Goal: Find contact information: Find contact information

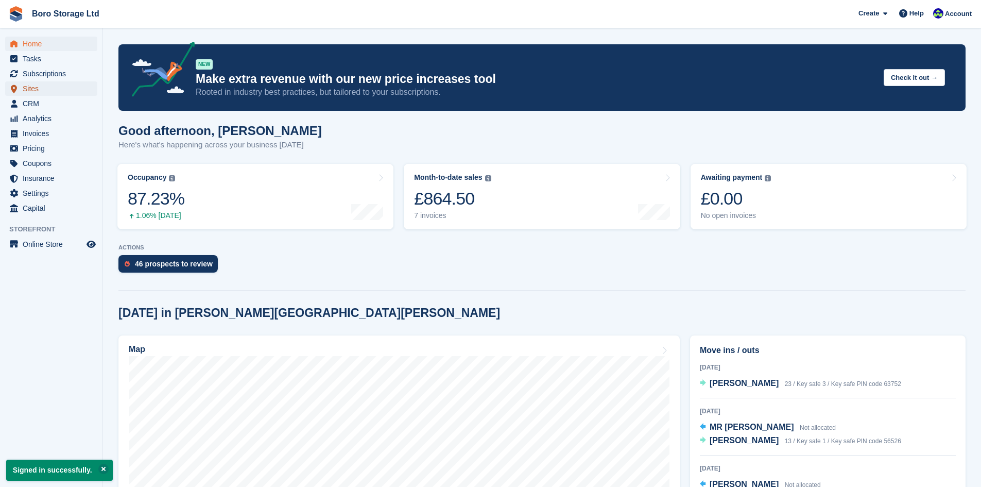
click at [33, 91] on span "Sites" at bounding box center [54, 88] width 62 height 14
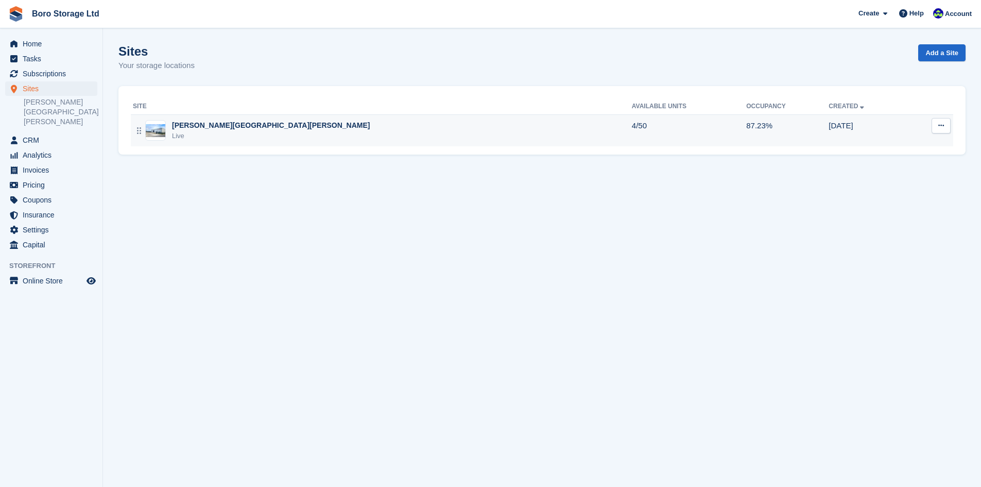
click at [187, 131] on div "Live" at bounding box center [271, 136] width 198 height 10
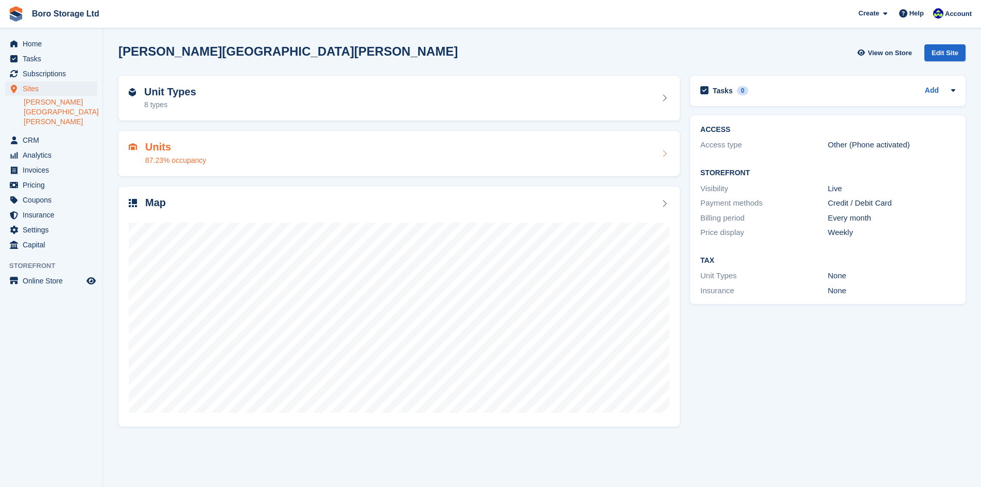
click at [159, 151] on h2 "Units" at bounding box center [175, 147] width 61 height 12
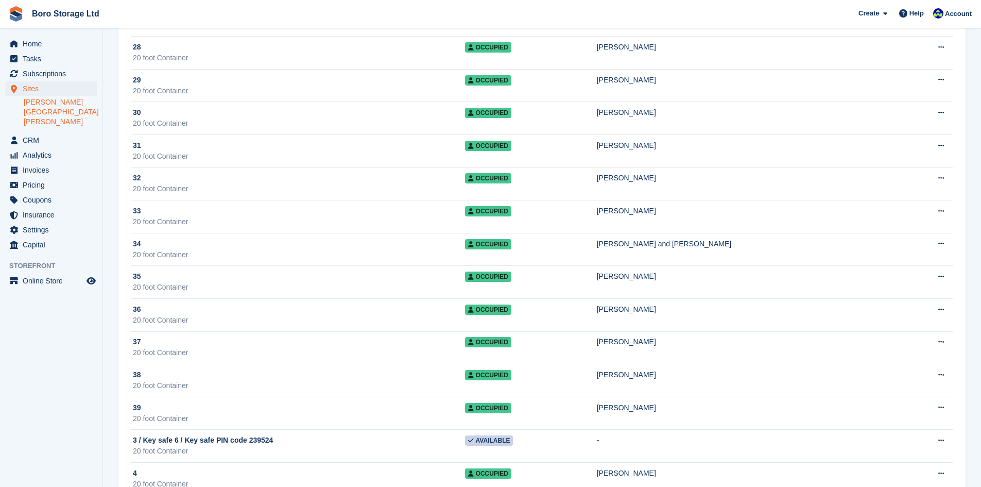
scroll to position [618, 0]
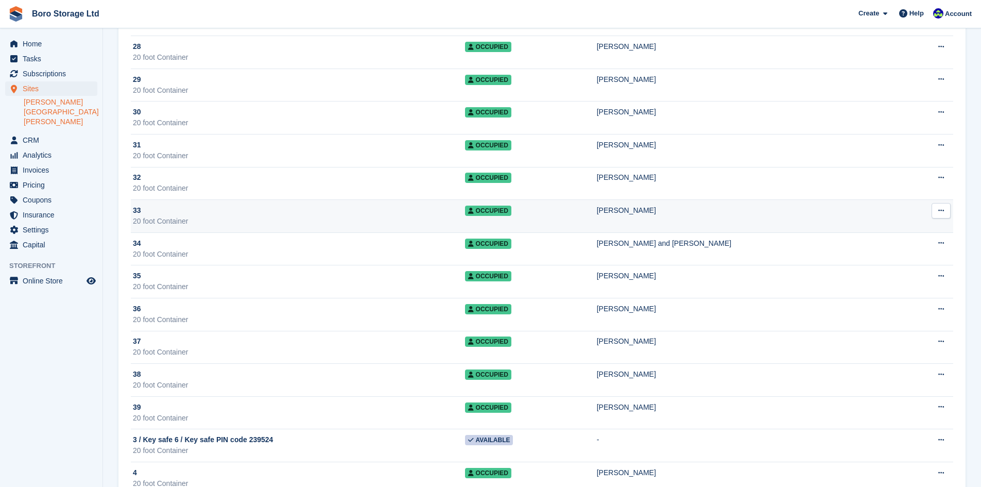
click at [200, 218] on div "20 foot Container" at bounding box center [299, 221] width 332 height 11
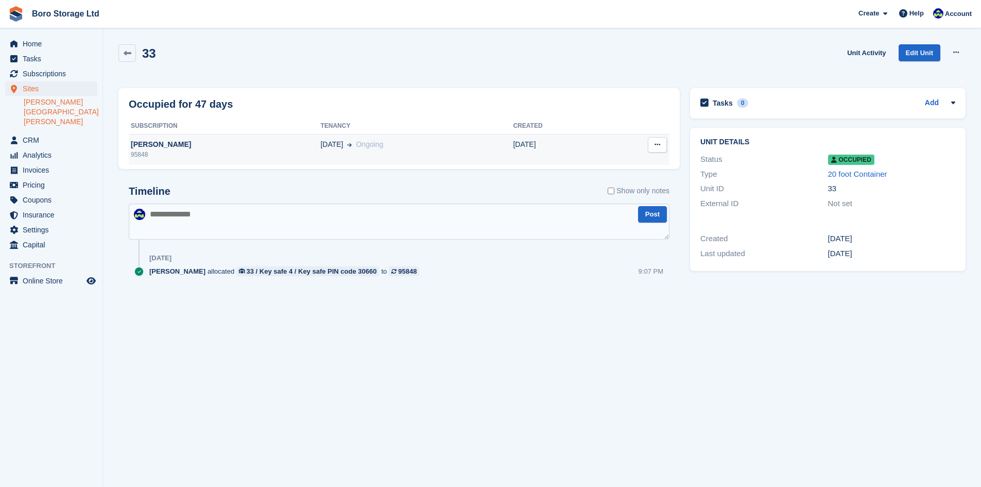
click at [179, 144] on div "[PERSON_NAME]" at bounding box center [225, 144] width 192 height 11
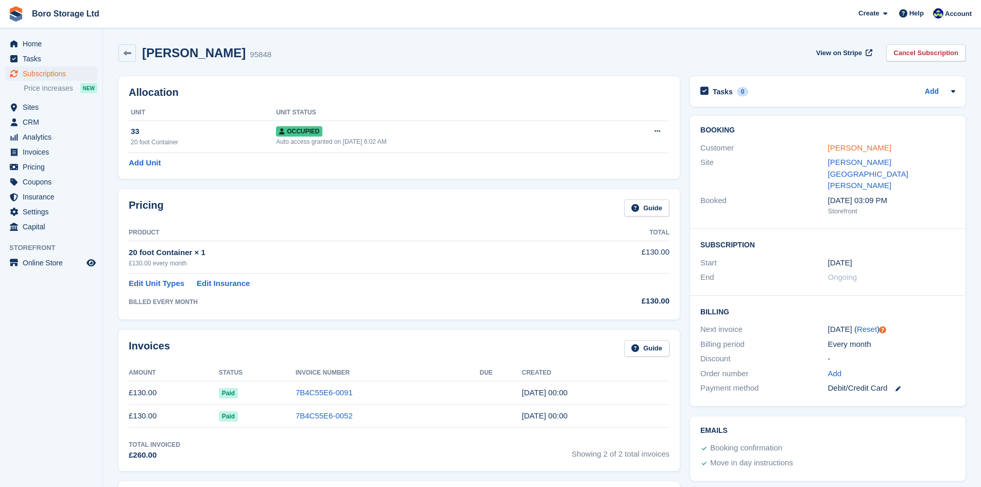
click at [853, 149] on link "[PERSON_NAME]" at bounding box center [859, 147] width 63 height 9
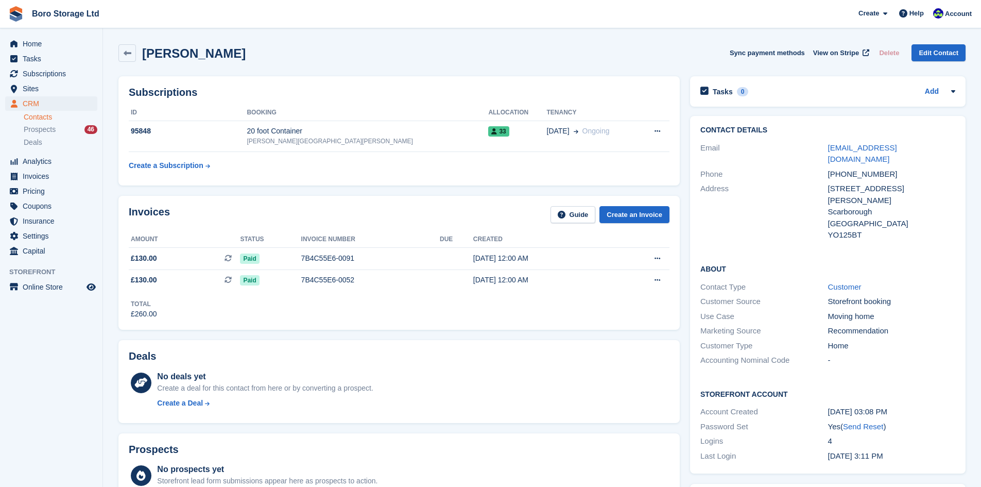
drag, startPoint x: 918, startPoint y: 176, endPoint x: 939, endPoint y: 189, distance: 24.5
click at [920, 183] on div "59 Stepney rd" at bounding box center [891, 194] width 127 height 23
drag, startPoint x: 907, startPoint y: 146, endPoint x: 826, endPoint y: 142, distance: 81.5
click at [826, 142] on div "Email xjoco99@gmail.com" at bounding box center [827, 154] width 255 height 26
copy div "xjoco99@gmail.com"
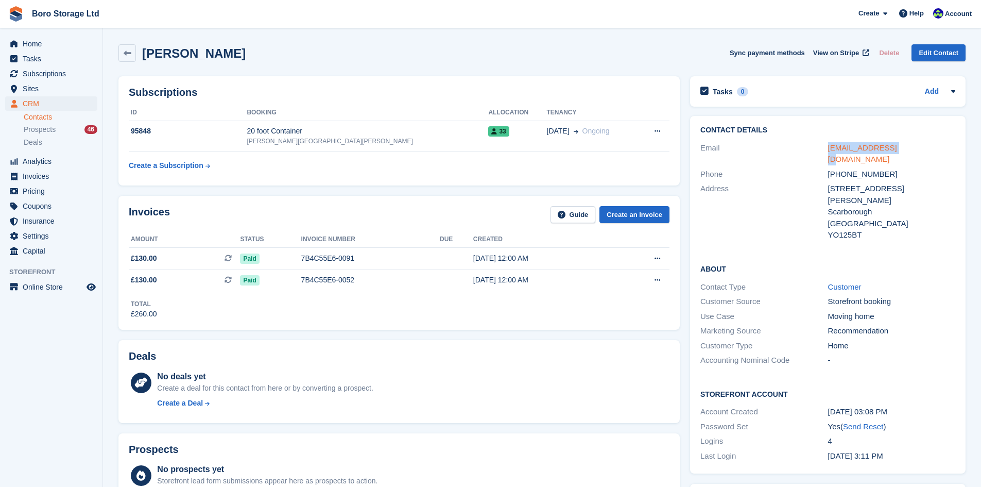
copy div "xjoco99@gmail.com"
